Goal: Check status: Check status

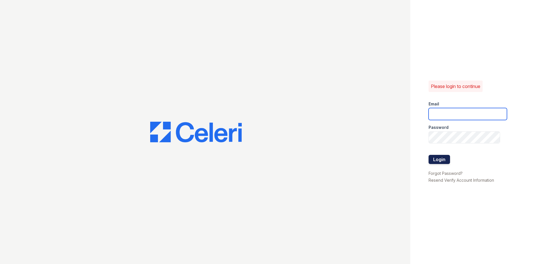
type input "[EMAIL_ADDRESS][DOMAIN_NAME]"
click at [433, 158] on button "Login" at bounding box center [439, 159] width 21 height 9
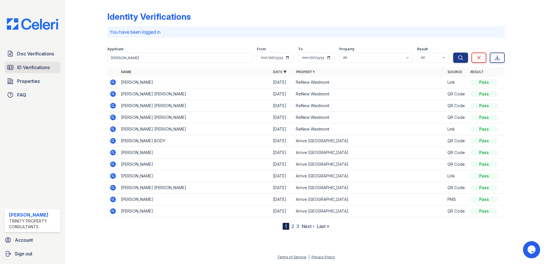
click at [48, 69] on span "ID Verifications" at bounding box center [33, 67] width 33 height 7
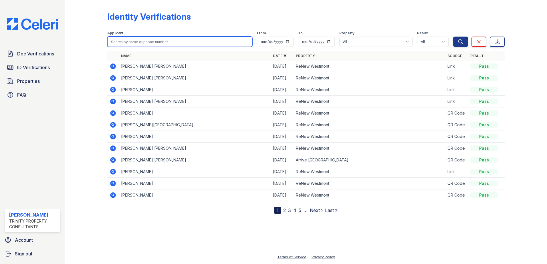
click at [153, 41] on input "search" at bounding box center [179, 42] width 145 height 10
type input "ruth"
click at [453, 37] on button "Search" at bounding box center [460, 42] width 15 height 10
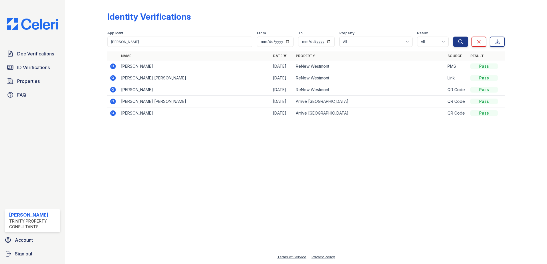
click at [114, 65] on icon at bounding box center [113, 67] width 6 height 6
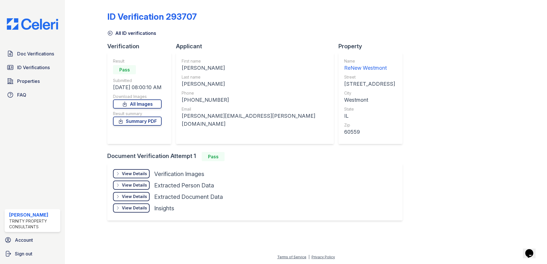
click at [135, 173] on div "View Details" at bounding box center [134, 174] width 25 height 6
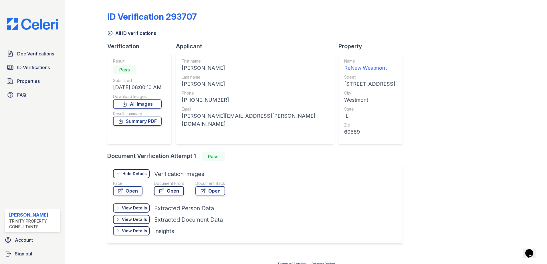
click at [167, 192] on link "Open" at bounding box center [169, 191] width 30 height 9
